Goal: Answer question/provide support

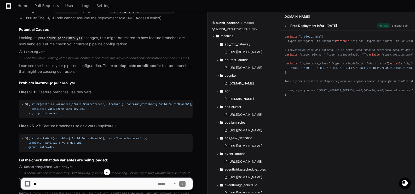
click at [41, 182] on textarea at bounding box center [95, 183] width 124 height 11
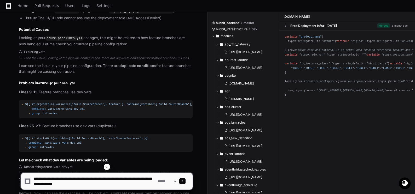
type textarea "**********"
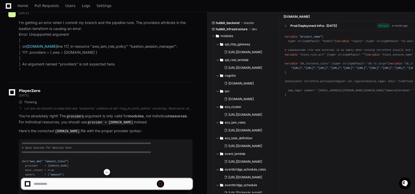
scroll to position [11609, 0]
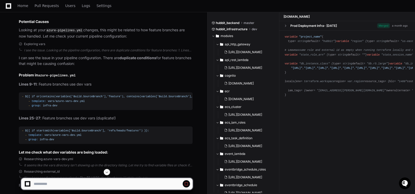
click at [108, 170] on span at bounding box center [107, 172] width 4 height 4
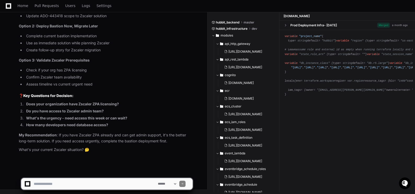
scroll to position [17831, 0]
click at [58, 181] on textarea at bounding box center [95, 183] width 124 height 11
type textarea "**********"
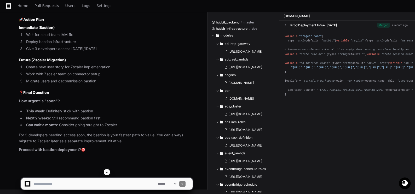
scroll to position [18244, 0]
click at [49, 180] on textarea at bounding box center [95, 183] width 124 height 11
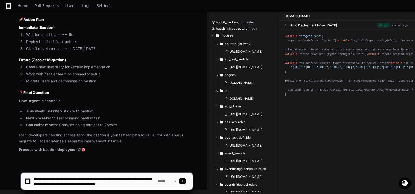
scroll to position [2, 0]
type textarea "**********"
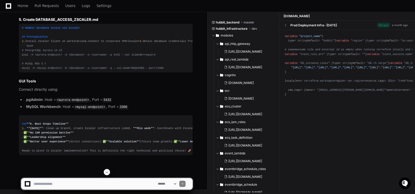
scroll to position [19278, 0]
click at [43, 182] on textarea at bounding box center [95, 183] width 124 height 11
click at [51, 184] on textarea at bounding box center [95, 183] width 124 height 11
click at [59, 185] on textarea at bounding box center [95, 183] width 124 height 11
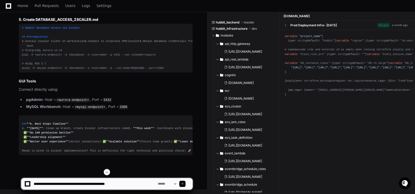
type textarea "**********"
click at [184, 185] on span at bounding box center [182, 184] width 3 height 3
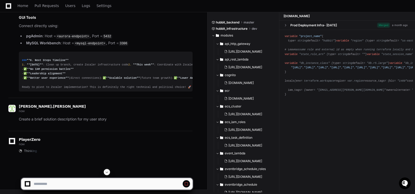
click at [107, 172] on span at bounding box center [107, 172] width 4 height 4
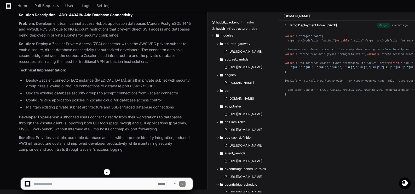
scroll to position [19437, 0]
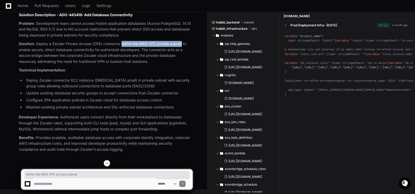
drag, startPoint x: 123, startPoint y: 96, endPoint x: 182, endPoint y: 93, distance: 59.1
click at [182, 93] on article "Solution Description - ADO-443418: Add Database Connectivity Problem : Developm…" at bounding box center [106, 82] width 174 height 140
copy p "within the AWS VPC private subnet"
click at [114, 65] on p "Solution : Deploy a Zscaler Private Access (ZPA) connector within the AWS VPC p…" at bounding box center [106, 53] width 174 height 24
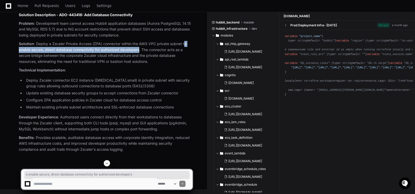
drag, startPoint x: 184, startPoint y: 94, endPoint x: 140, endPoint y: 102, distance: 45.0
click at [140, 65] on p "Solution : Deploy a Zscaler Private Access (ZPA) connector within the AWS VPC p…" at bounding box center [106, 53] width 174 height 24
copy p "o enable secure, direct database connectivity for authorized developers"
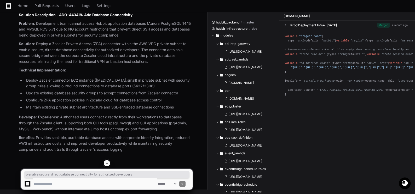
drag, startPoint x: 134, startPoint y: 112, endPoint x: 120, endPoint y: 110, distance: 14.0
click at [134, 65] on p "Solution : Deploy a Zscaler Private Access (ZPA) connector within the AWS VPC p…" at bounding box center [106, 53] width 174 height 24
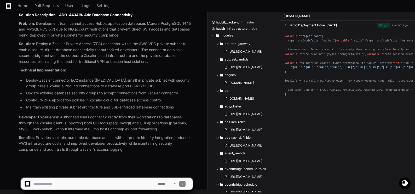
scroll to position [19489, 0]
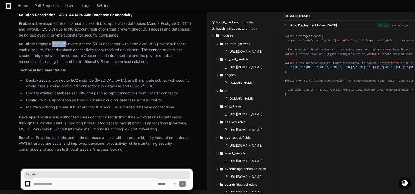
drag, startPoint x: 52, startPoint y: 43, endPoint x: 67, endPoint y: 43, distance: 14.9
click at [67, 43] on p "Solution : Deploy a Zscaler Private Access (ZPA) connector within the AWS VPC p…" at bounding box center [106, 53] width 174 height 24
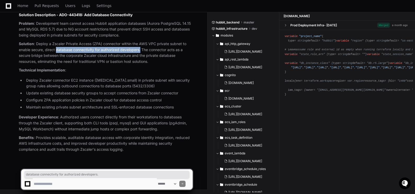
drag, startPoint x: 56, startPoint y: 50, endPoint x: 141, endPoint y: 49, distance: 84.3
click at [141, 49] on p "Solution : Deploy a Zscaler Private Access (ZPA) connector within the AWS VPC p…" at bounding box center [106, 53] width 174 height 24
copy p "database connectivity for authorized developers."
